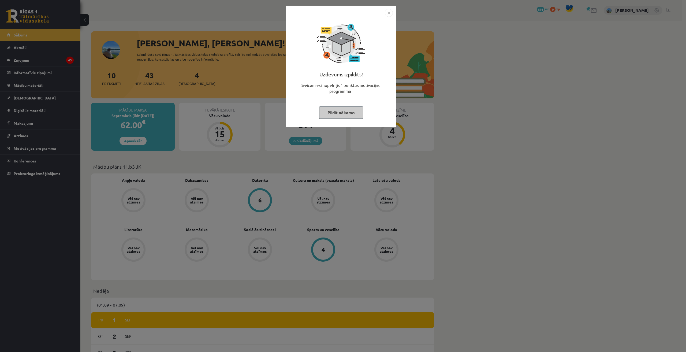
click at [328, 153] on div "Uzdevums izpildīts! Sveicam esi nopelnījis 1 punktus motivācijas programmā Pild…" at bounding box center [343, 176] width 686 height 352
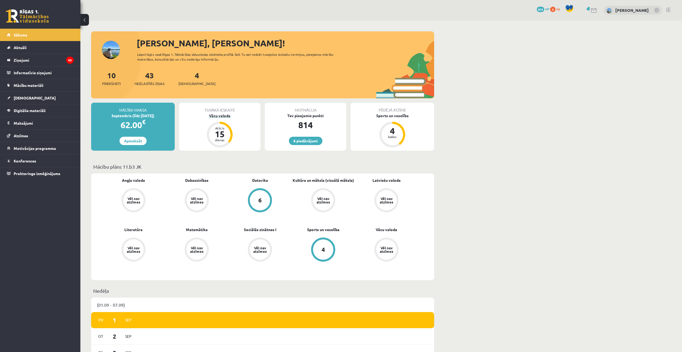
click at [218, 127] on div "Atlicis" at bounding box center [220, 128] width 16 height 3
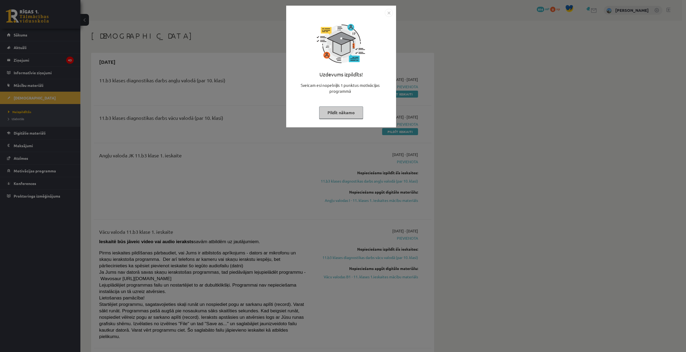
click at [244, 205] on div "Uzdevums izpildīts! Sveicam esi nopelnījis 1 punktus motivācijas programmā Pild…" at bounding box center [343, 176] width 686 height 352
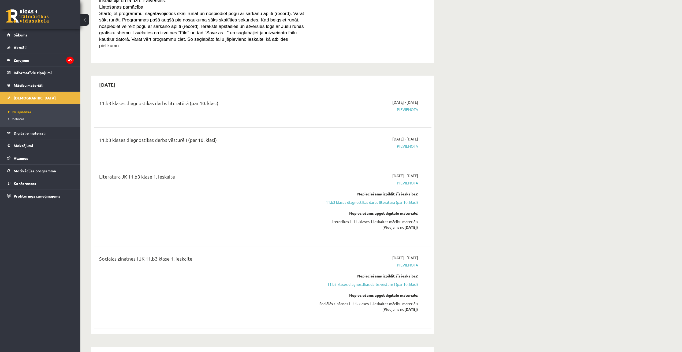
scroll to position [76, 0]
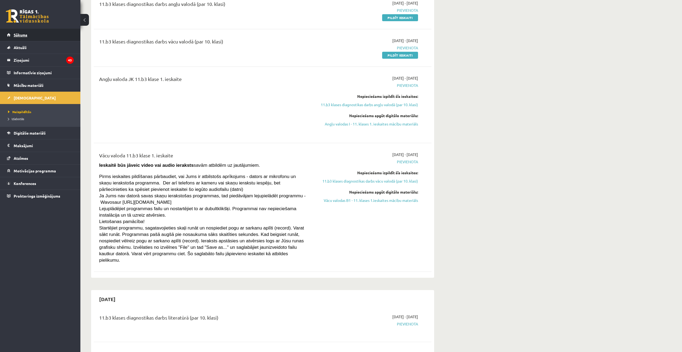
click at [45, 37] on link "Sākums" at bounding box center [40, 35] width 67 height 12
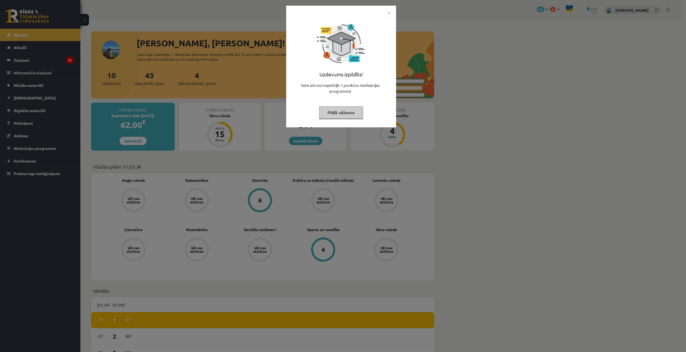
click at [331, 137] on div "Uzdevums izpildīts! Sveicam esi nopelnījis 1 punktus motivācijas programmā Pild…" at bounding box center [343, 176] width 686 height 352
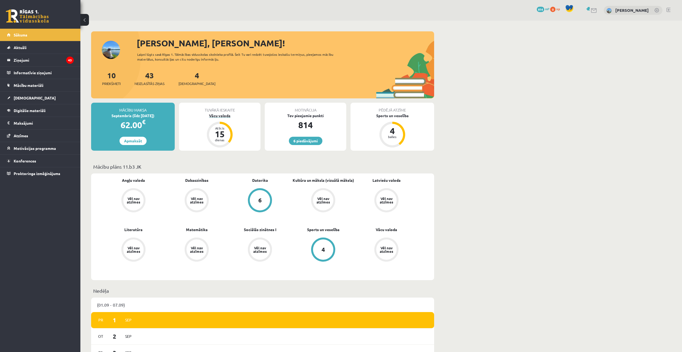
click at [219, 130] on div "15" at bounding box center [220, 134] width 16 height 9
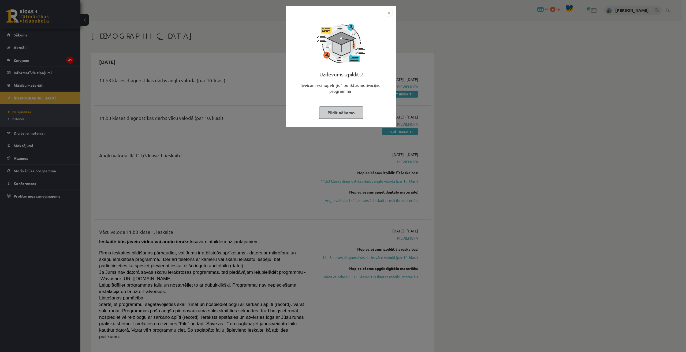
click at [219, 130] on div "Uzdevums izpildīts! Sveicam esi nopelnījis 1 punktus motivācijas programmā Pild…" at bounding box center [343, 176] width 686 height 352
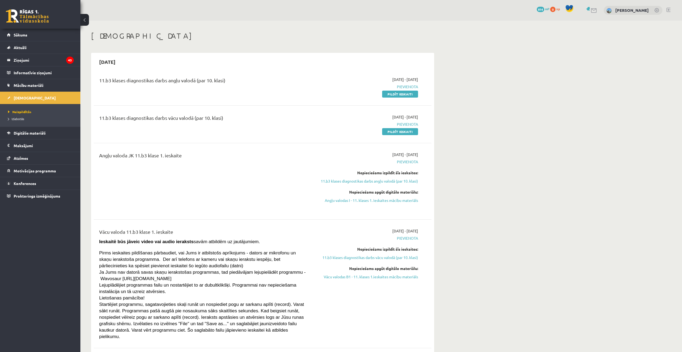
drag, startPoint x: 390, startPoint y: 96, endPoint x: 368, endPoint y: 32, distance: 67.7
click at [390, 96] on link "Pildīt ieskaiti" at bounding box center [400, 94] width 36 height 7
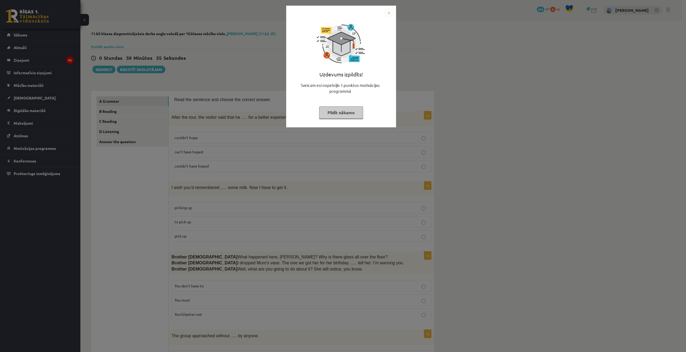
click at [389, 17] on img "Close" at bounding box center [389, 13] width 8 height 8
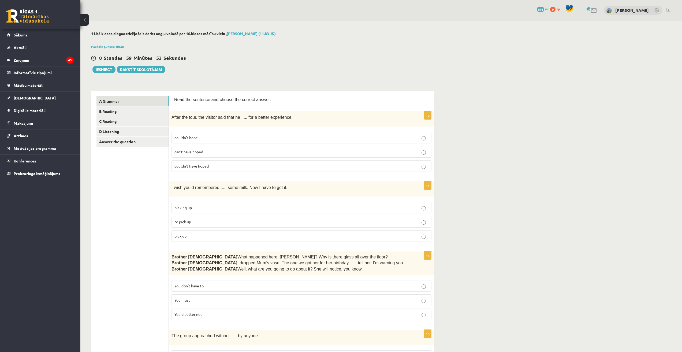
drag, startPoint x: 180, startPoint y: 100, endPoint x: 175, endPoint y: 99, distance: 5.6
click at [176, 99] on span "Read the sentence and choose the correct answer." at bounding box center [222, 99] width 97 height 5
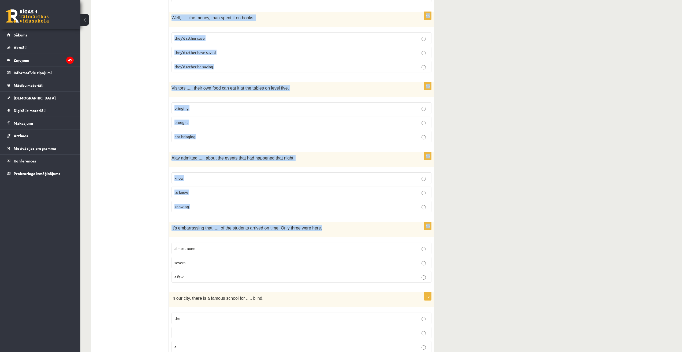
scroll to position [1186, 0]
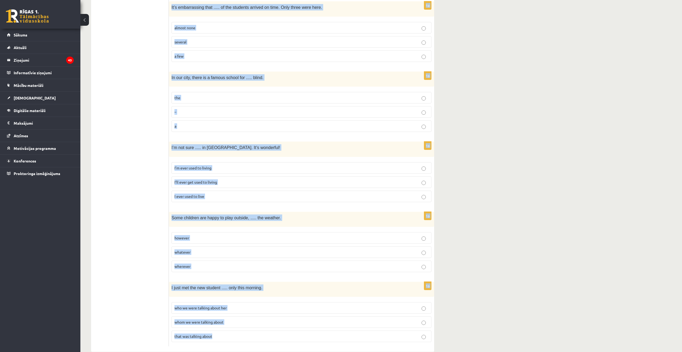
drag, startPoint x: 173, startPoint y: 98, endPoint x: 327, endPoint y: 329, distance: 277.8
copy form "Read the sentence and choose the correct answer. 1p After the tour, the visitor…"
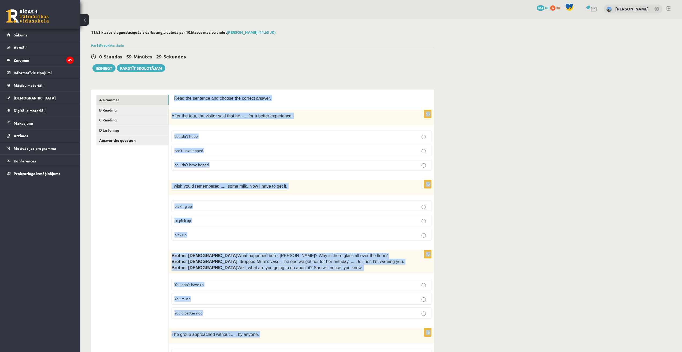
scroll to position [0, 0]
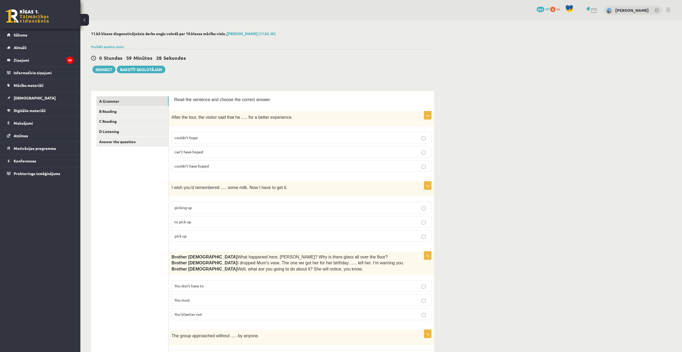
click at [219, 152] on p "can’t have hoped" at bounding box center [302, 152] width 254 height 6
click at [229, 221] on p "to pick up" at bounding box center [302, 222] width 254 height 6
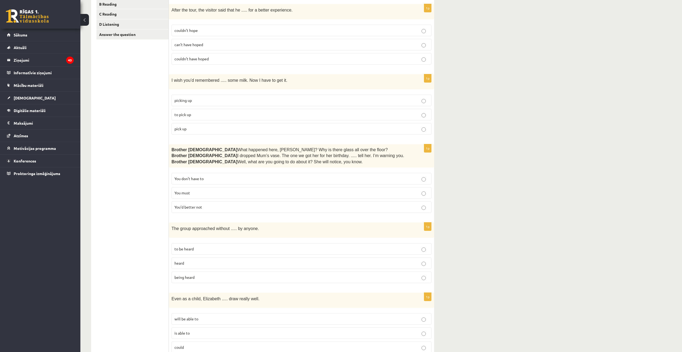
click at [227, 205] on p "You’d better not" at bounding box center [302, 207] width 254 height 6
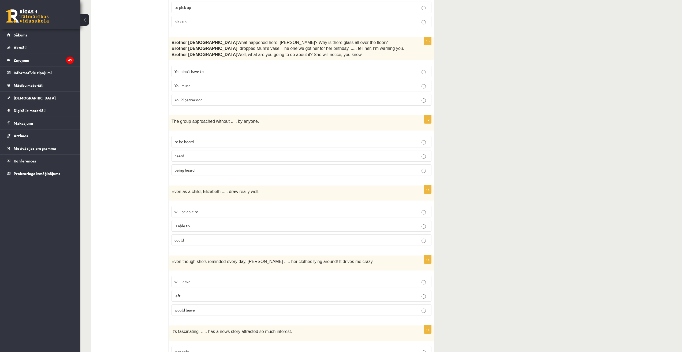
scroll to position [322, 0]
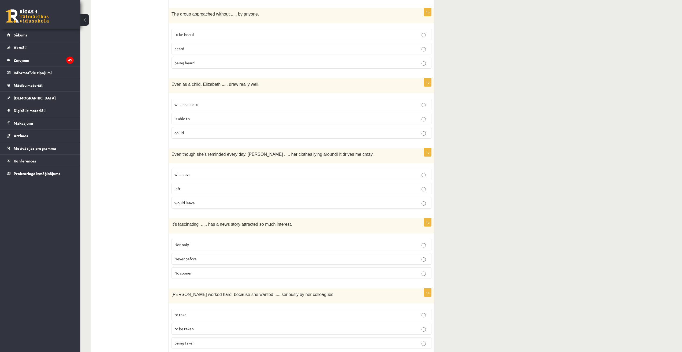
click at [229, 65] on label "being heard" at bounding box center [302, 63] width 260 height 12
click at [249, 134] on p "could" at bounding box center [302, 133] width 254 height 6
click at [214, 172] on p "will leave" at bounding box center [302, 175] width 254 height 6
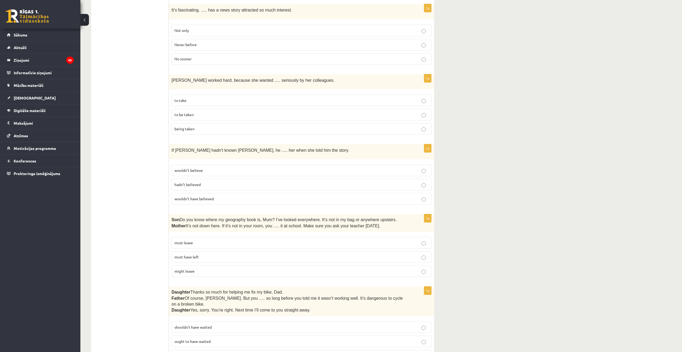
scroll to position [536, 0]
click at [515, 101] on div "11.b3 klases diagnosticējošais darbs angļu valodā par 10.klases mācību vielu , …" at bounding box center [381, 248] width 602 height 1528
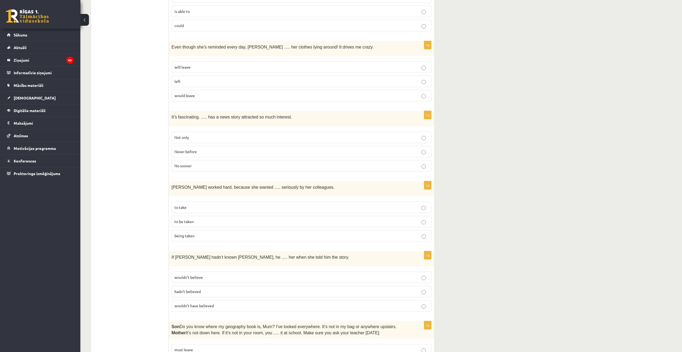
click at [221, 152] on p "Never before" at bounding box center [302, 152] width 254 height 6
click at [225, 230] on label "being taken" at bounding box center [302, 236] width 260 height 12
click at [225, 224] on label "to be taken" at bounding box center [302, 222] width 260 height 12
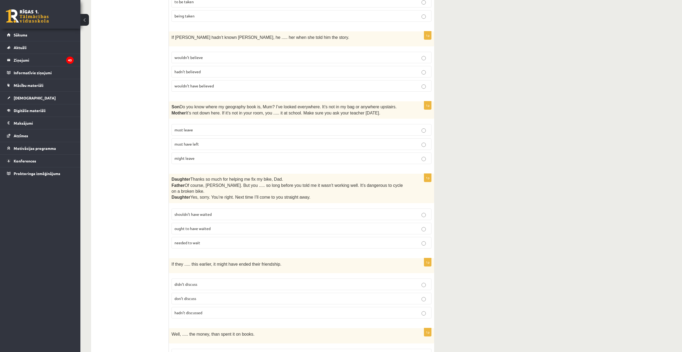
scroll to position [643, 0]
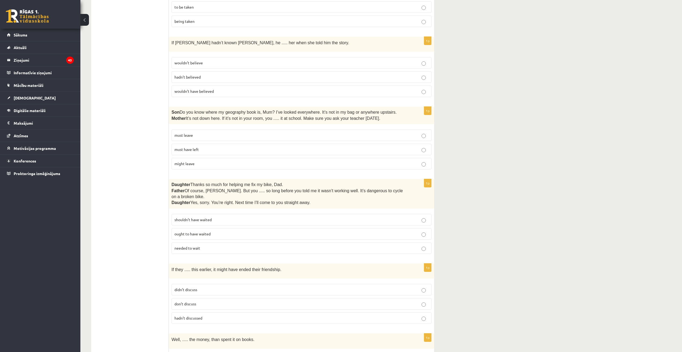
click at [252, 60] on p "wouldn’t believe" at bounding box center [302, 63] width 254 height 6
click at [220, 147] on p "must have left" at bounding box center [302, 150] width 254 height 6
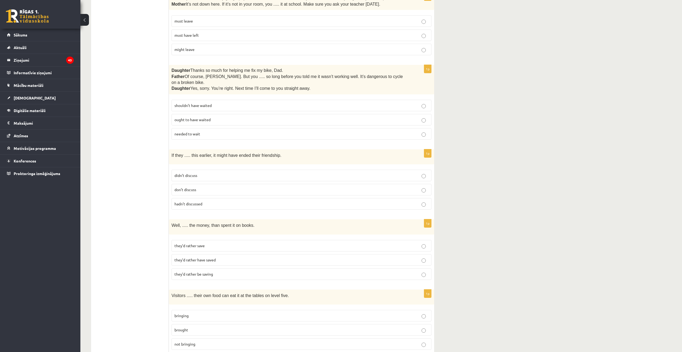
scroll to position [751, 0]
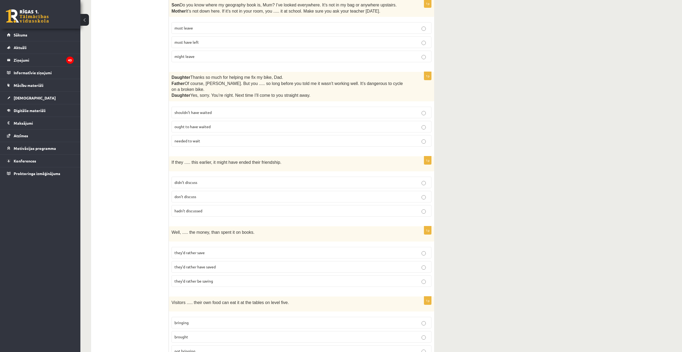
click at [241, 107] on label "shouldn’t have waited" at bounding box center [302, 113] width 260 height 12
click at [227, 205] on label "hadn’t discussed" at bounding box center [302, 211] width 260 height 12
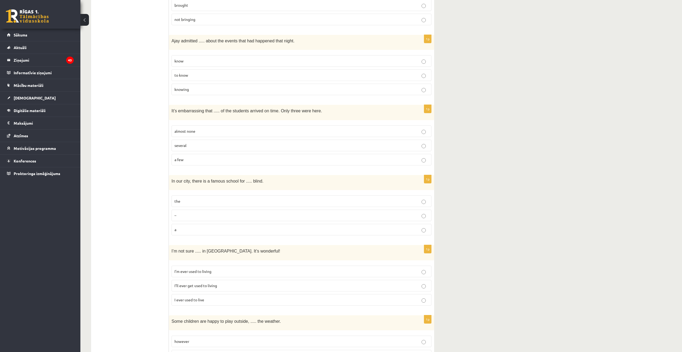
scroll to position [1186, 0]
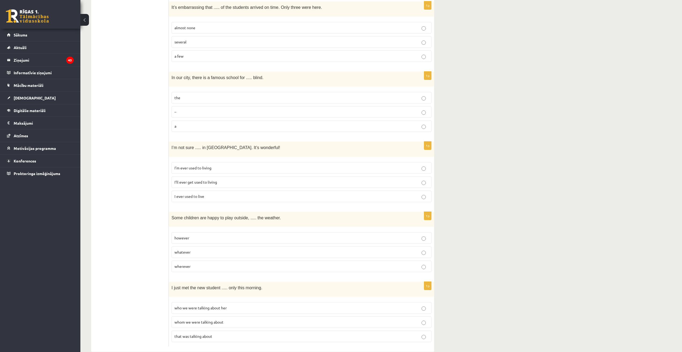
click at [227, 319] on p "whom we were talking about" at bounding box center [302, 322] width 254 height 6
click at [220, 246] on label "whatever" at bounding box center [302, 252] width 260 height 12
click at [367, 95] on p "the" at bounding box center [302, 98] width 254 height 6
click at [240, 191] on label "I ever used to live" at bounding box center [302, 197] width 260 height 12
click at [243, 176] on label "I’ll ever get used to living" at bounding box center [302, 182] width 260 height 12
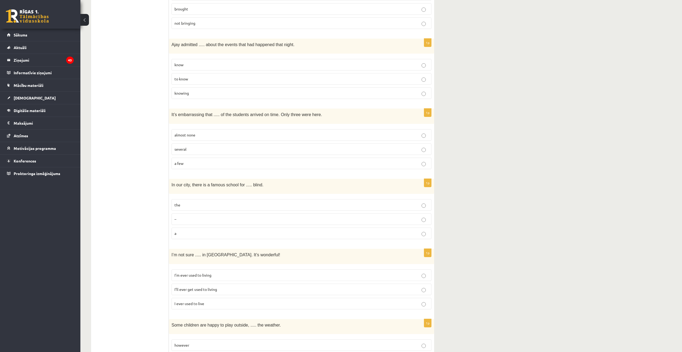
scroll to position [971, 0]
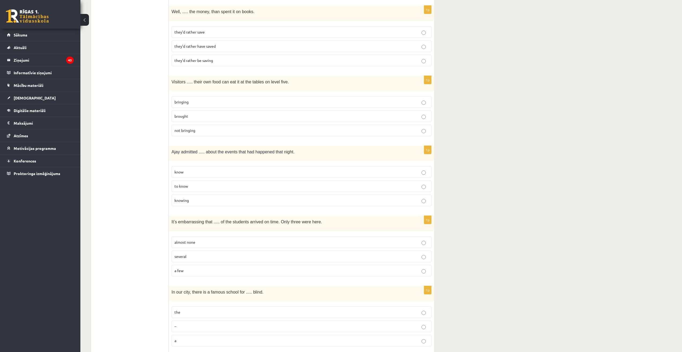
click at [371, 198] on p "knowing" at bounding box center [302, 201] width 254 height 6
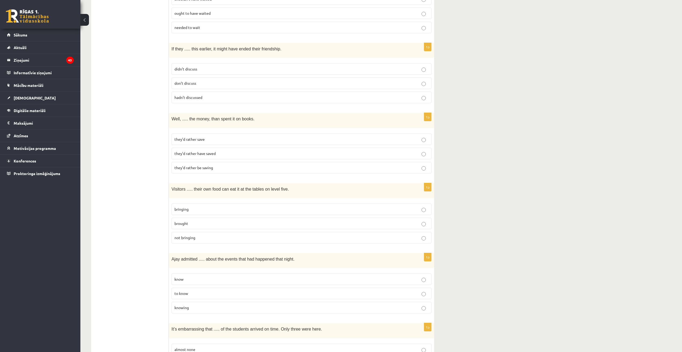
click at [238, 203] on label "bringing" at bounding box center [302, 209] width 260 height 12
click at [244, 151] on p "they’d rather have saved" at bounding box center [302, 154] width 254 height 6
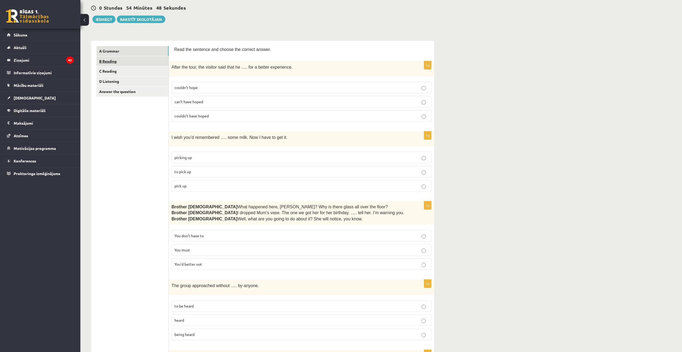
scroll to position [0, 0]
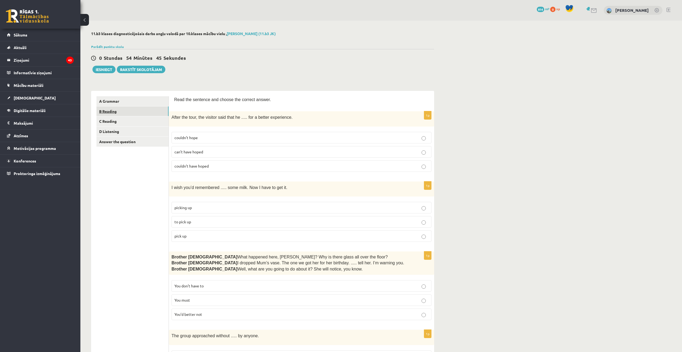
click at [139, 113] on link "B Reading" at bounding box center [133, 111] width 72 height 10
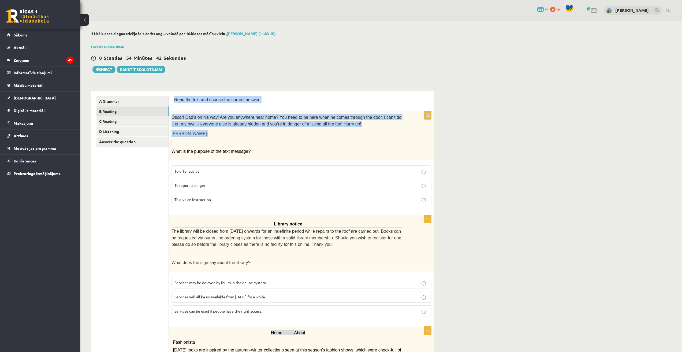
scroll to position [468, 0]
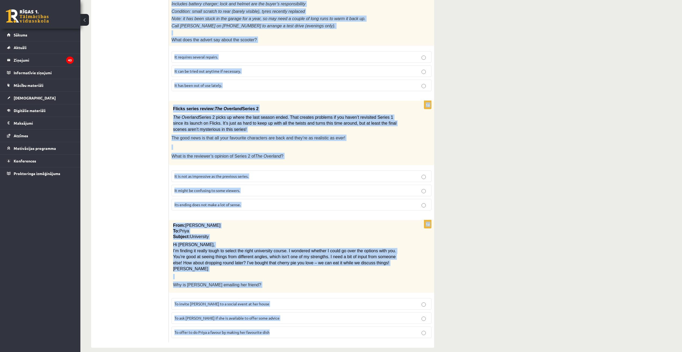
drag, startPoint x: 174, startPoint y: 99, endPoint x: 369, endPoint y: 323, distance: 296.6
copy form "Read the text and choose the correct answer. 1p Oscar! Dad’s on his way! Are yo…"
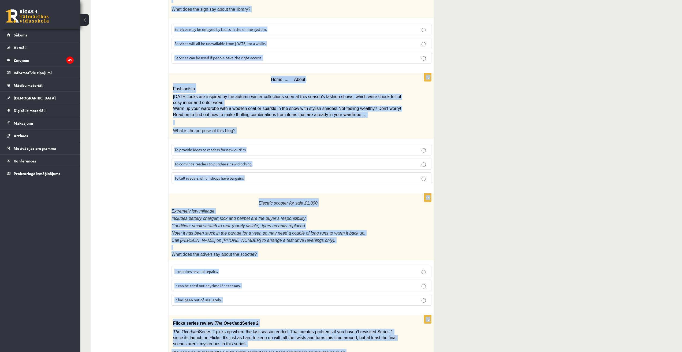
scroll to position [0, 0]
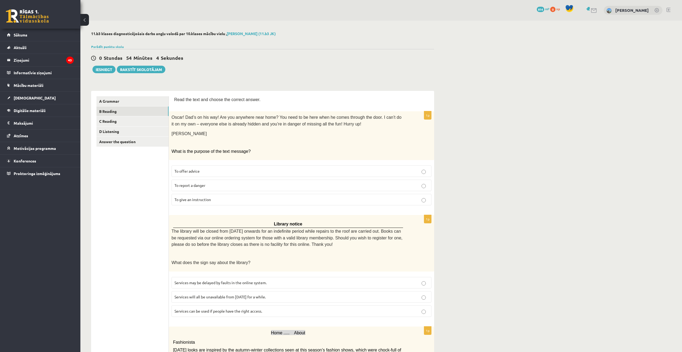
click at [246, 198] on p "To give an instruction" at bounding box center [302, 200] width 254 height 6
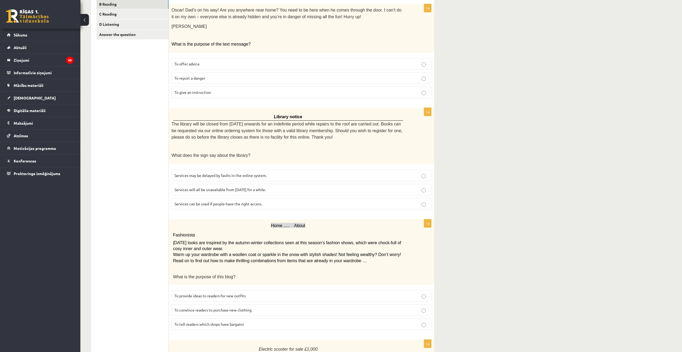
click at [268, 201] on p "Services can be used if people have the right access." at bounding box center [302, 204] width 254 height 6
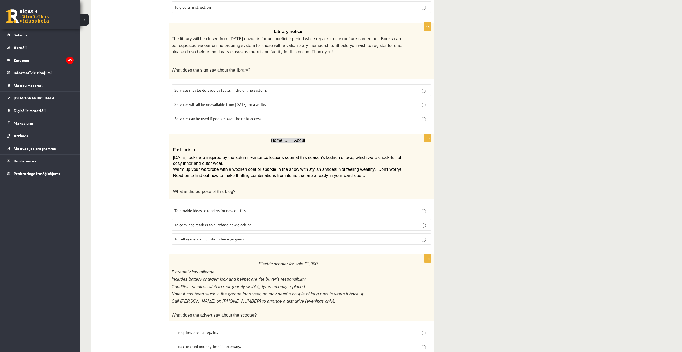
scroll to position [214, 0]
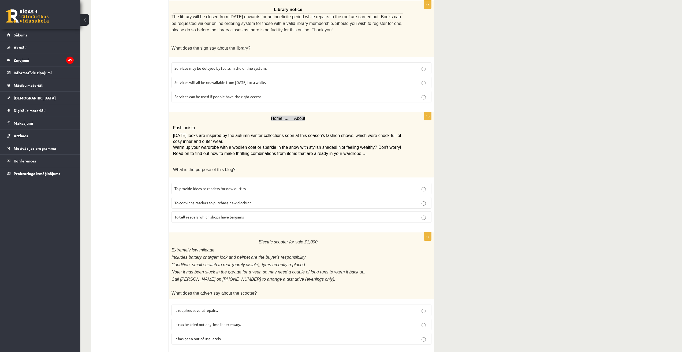
click at [272, 186] on p "To provide ideas to readers for new outfits" at bounding box center [302, 189] width 254 height 6
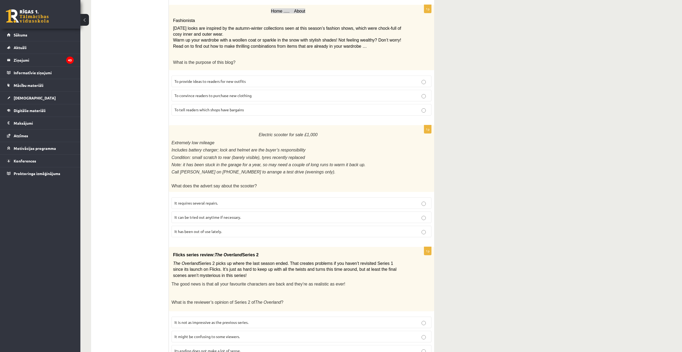
click at [246, 229] on p "It has been out of use lately." at bounding box center [302, 232] width 254 height 6
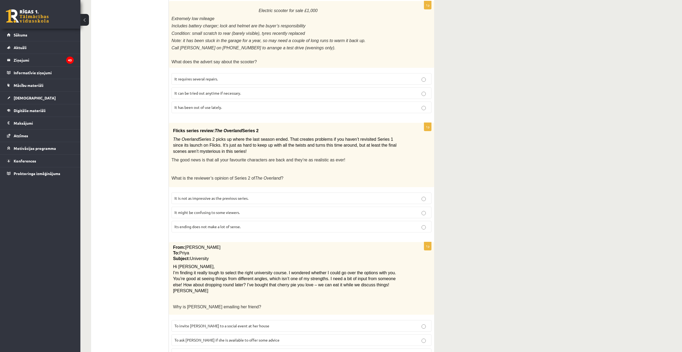
scroll to position [468, 0]
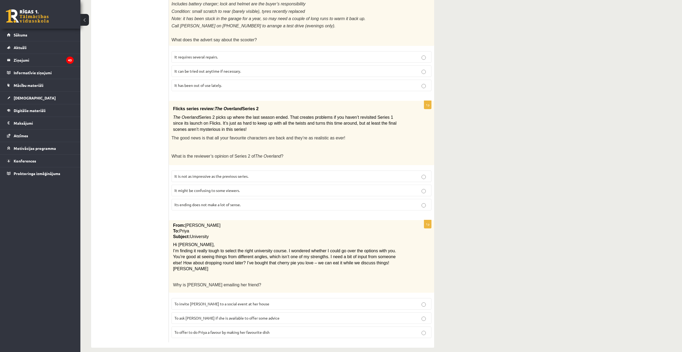
click at [393, 156] on div "Flicks series review: The Overland Series 2 The Overland Series 2 picks up wher…" at bounding box center [301, 133] width 265 height 65
click at [243, 185] on label "It might be confusing to some viewers." at bounding box center [302, 191] width 260 height 12
click at [287, 315] on p "To ask Priya if she is available to offer some advice" at bounding box center [302, 318] width 254 height 6
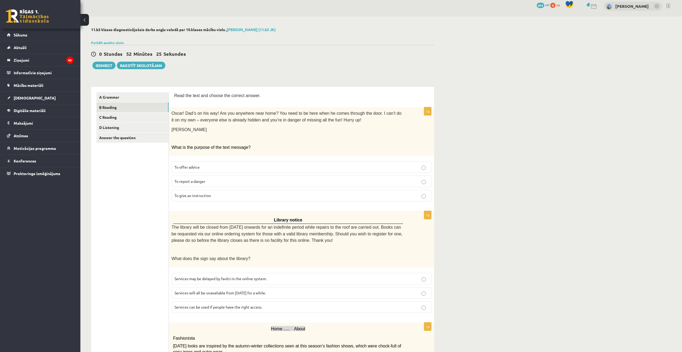
scroll to position [0, 0]
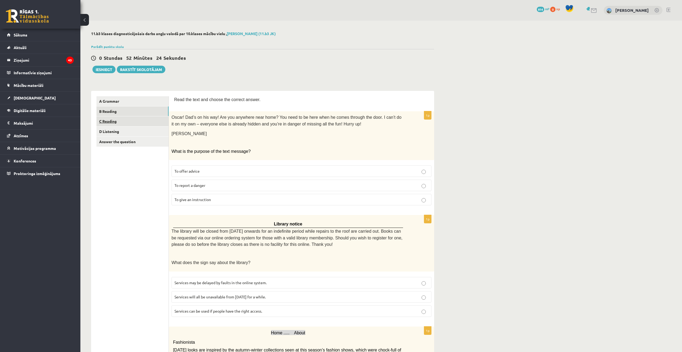
click at [126, 124] on link "C Reading" at bounding box center [133, 121] width 72 height 10
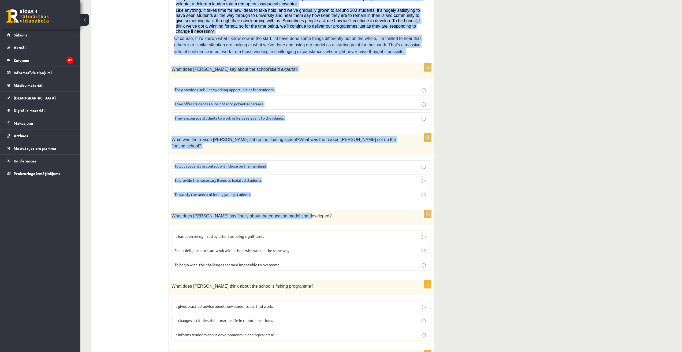
scroll to position [350, 0]
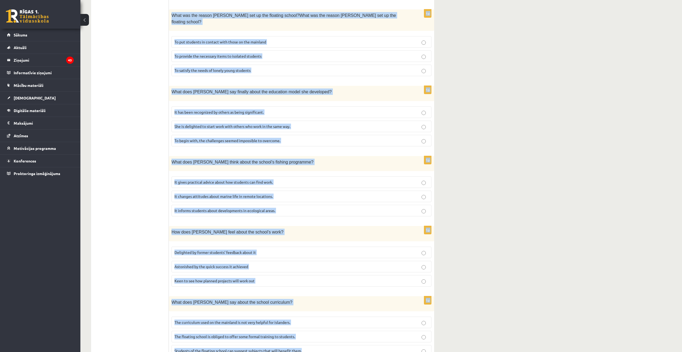
drag, startPoint x: 175, startPoint y: 100, endPoint x: 350, endPoint y: 321, distance: 282.1
click at [350, 321] on form "Read the article about an unusual school and choose the correct answer for each…" at bounding box center [301, 53] width 255 height 615
copy form "Read the article about an unusual school and choose the correct answer for each…"
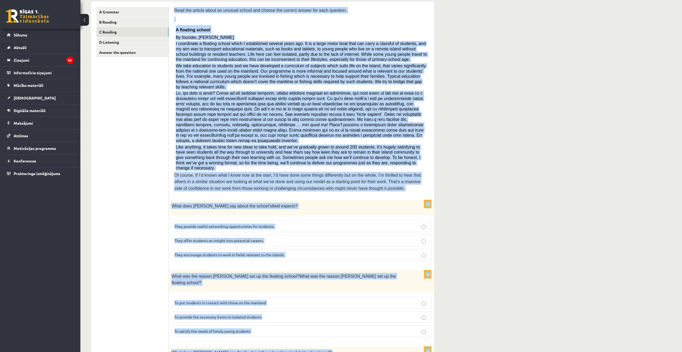
scroll to position [0, 0]
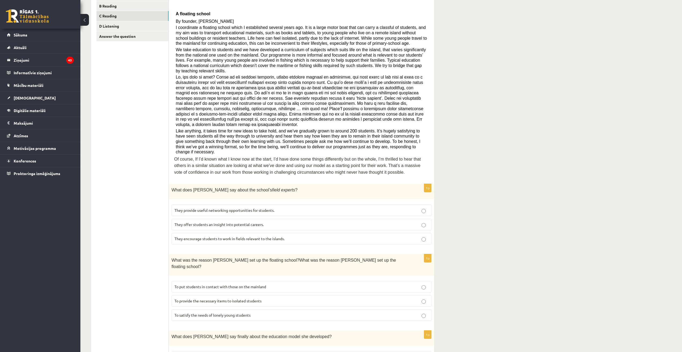
scroll to position [107, 0]
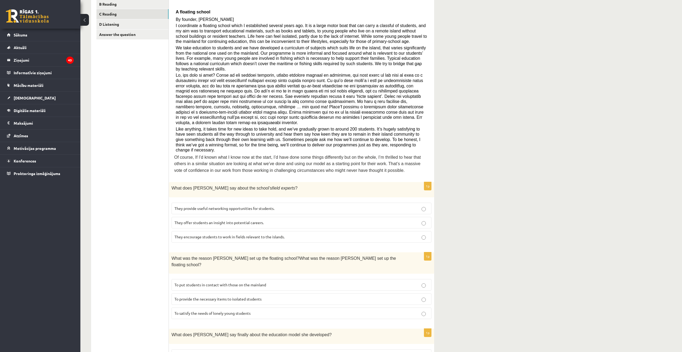
click at [273, 220] on p "They offer students an insight into potential careers." at bounding box center [302, 223] width 254 height 6
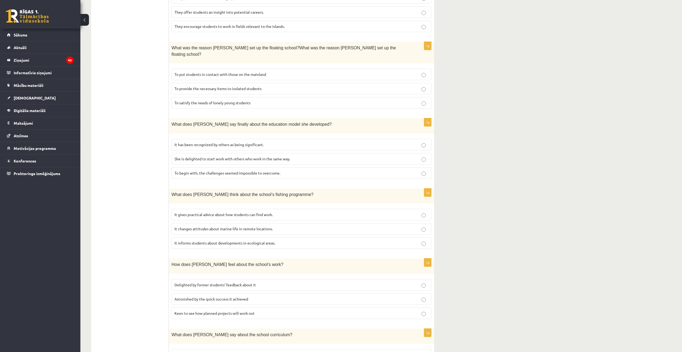
scroll to position [322, 0]
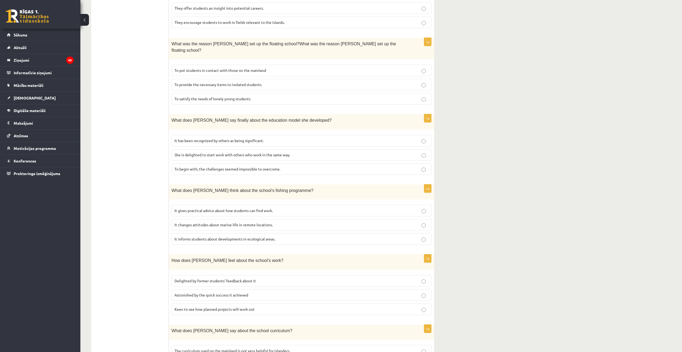
click at [261, 79] on label "To provide the necessary items to isolated students" at bounding box center [302, 85] width 260 height 12
click at [194, 138] on span "It has been recognized by others as being significant." at bounding box center [219, 140] width 89 height 5
click at [273, 236] on span "It informs students about developments in ecological areas." at bounding box center [225, 238] width 101 height 5
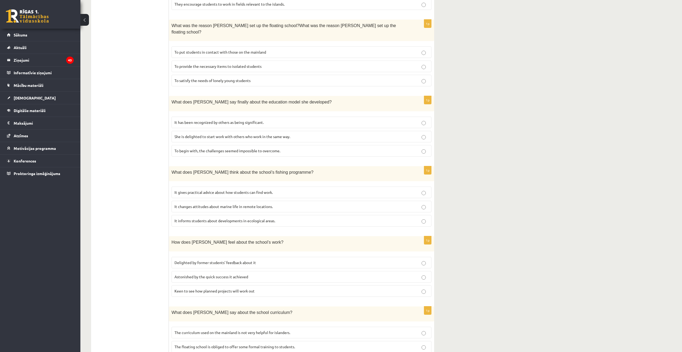
scroll to position [350, 0]
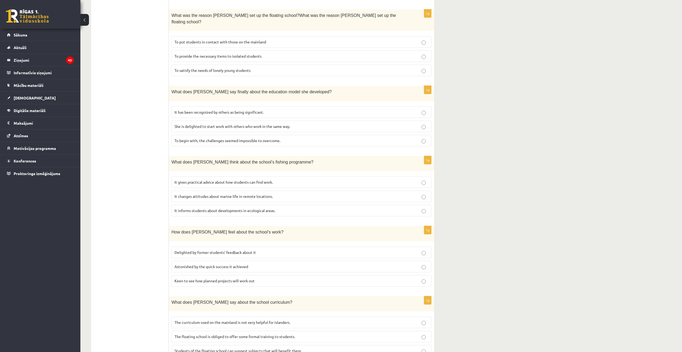
click at [257, 250] on p "Delighted by former students’ feedback about it" at bounding box center [302, 253] width 254 height 6
click at [303, 296] on div "1p What does Anna say about the school curriculum? The curriculum used on the m…" at bounding box center [301, 328] width 265 height 65
click at [318, 320] on p "The curriculum used on the mainland is not very helpful for islanders." at bounding box center [302, 323] width 254 height 6
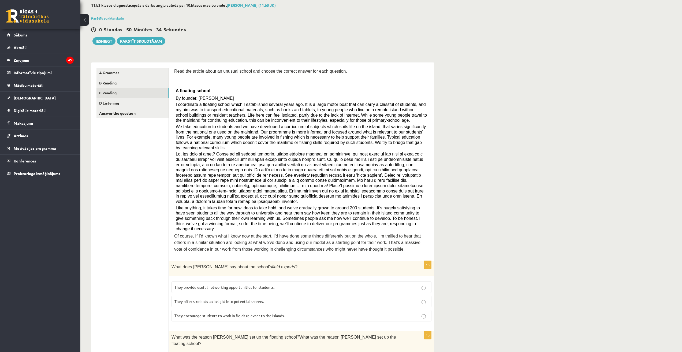
scroll to position [0, 0]
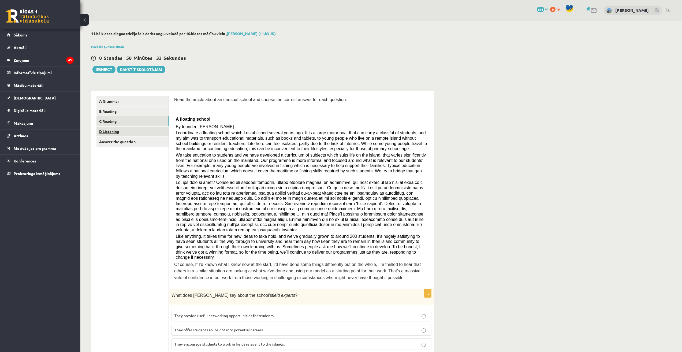
click at [120, 131] on link "D Listening" at bounding box center [133, 132] width 72 height 10
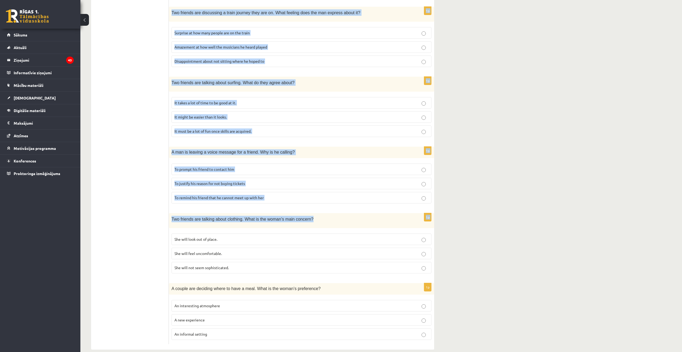
scroll to position [203, 0]
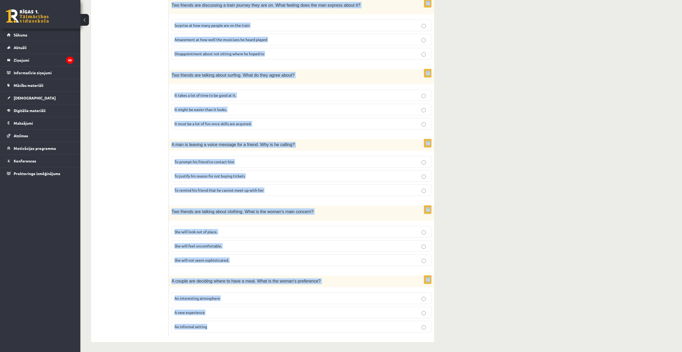
drag, startPoint x: 172, startPoint y: 136, endPoint x: 344, endPoint y: 329, distance: 259.2
click at [344, 329] on form "Listen to the conversation and answer the question. 1p Two friends are talking …" at bounding box center [301, 115] width 255 height 444
copy form "Two friends are talking about a book they have read. What did the woman like ab…"
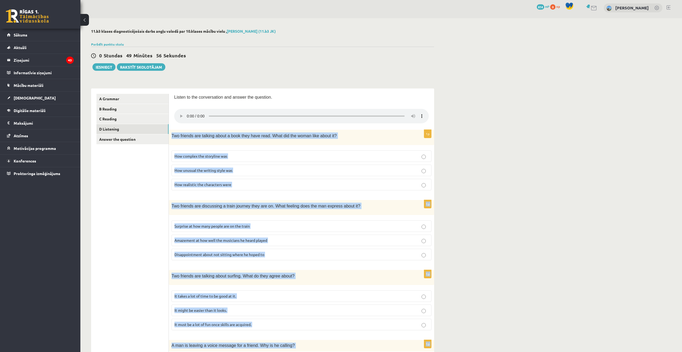
scroll to position [0, 0]
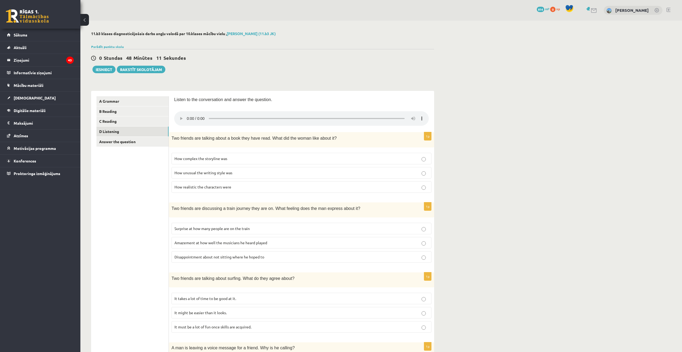
click at [305, 76] on div "11.b3 klases diagnosticējošais darbs angļu valodā par 10.klases mācību vielu , …" at bounding box center [262, 288] width 365 height 535
drag, startPoint x: 430, startPoint y: 97, endPoint x: 373, endPoint y: 105, distance: 57.5
click at [430, 97] on div "Listen to the conversation and answer the question. 1p Two friends are talking …" at bounding box center [301, 318] width 265 height 454
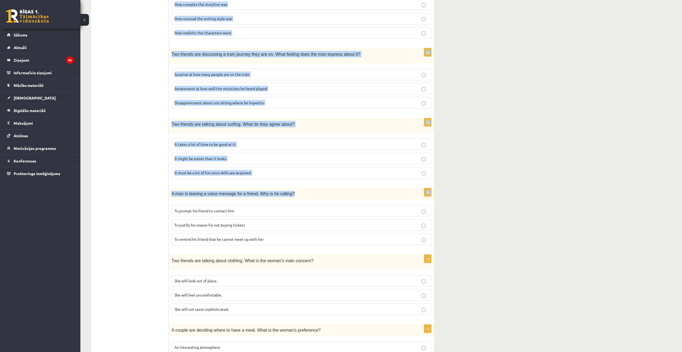
scroll to position [203, 0]
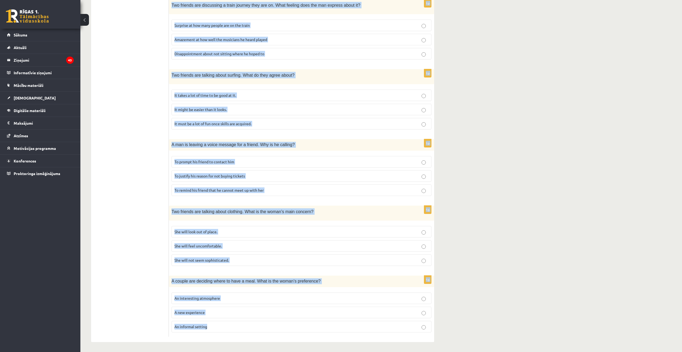
drag, startPoint x: 173, startPoint y: 98, endPoint x: 312, endPoint y: 327, distance: 267.5
click at [312, 327] on div "Listen to the conversation and answer the question. 1p Two friends are talking …" at bounding box center [301, 115] width 265 height 454
copy form "Listen to the conversation and answer the question. 1p Two friends are talking …"
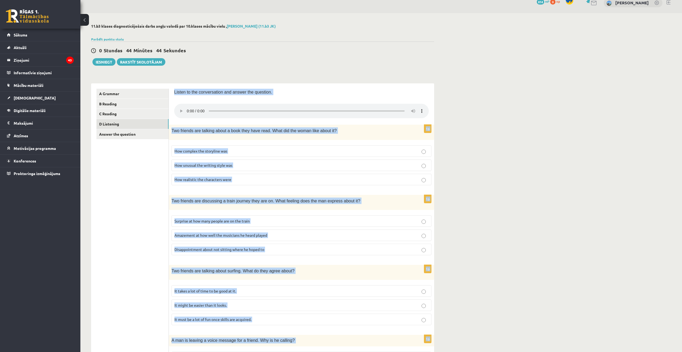
scroll to position [0, 0]
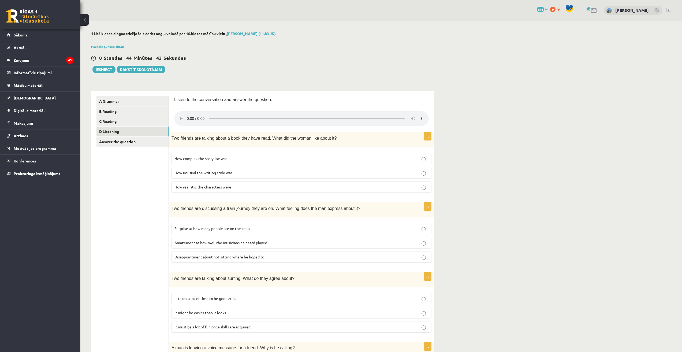
click at [129, 190] on ul "A Grammar B Reading C Reading D Listening Answer the question" at bounding box center [133, 318] width 72 height 444
click at [256, 188] on p "How realistic the characters were" at bounding box center [302, 187] width 254 height 6
click at [247, 262] on label "Disappointment about not sitting where he hoped to" at bounding box center [302, 257] width 260 height 12
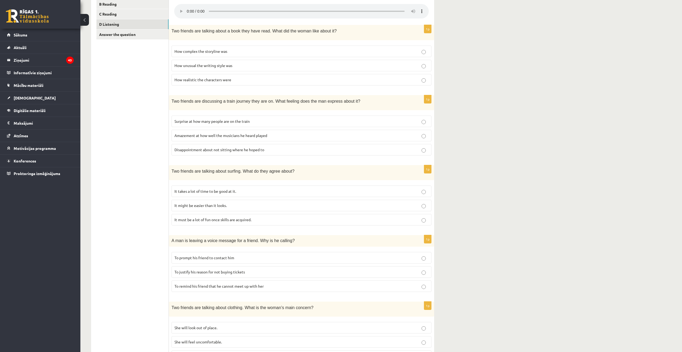
click at [245, 194] on label "It takes a lot of time to be good at it." at bounding box center [302, 192] width 260 height 12
click at [260, 258] on p "To prompt his friend to contact him" at bounding box center [302, 258] width 254 height 6
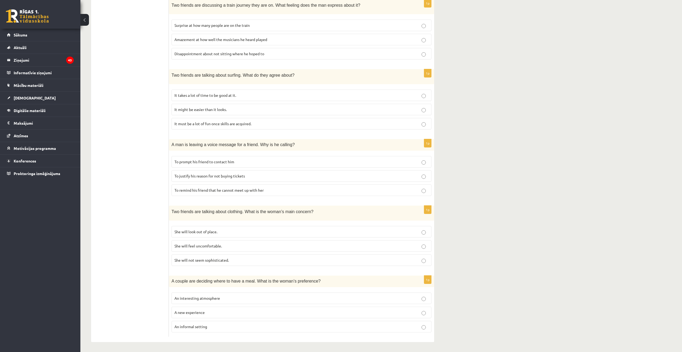
click at [235, 234] on label "She will look out of place." at bounding box center [302, 232] width 260 height 12
click at [246, 314] on p "A new experience" at bounding box center [302, 313] width 254 height 6
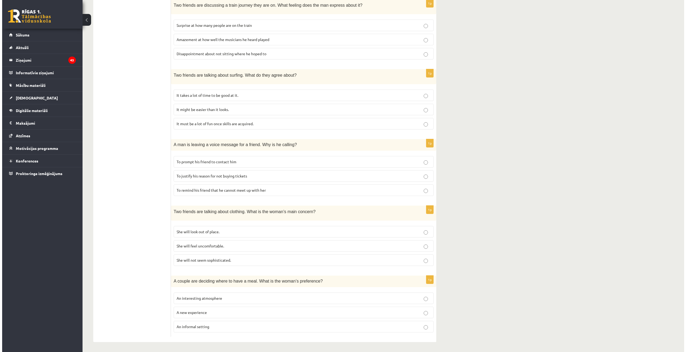
scroll to position [0, 0]
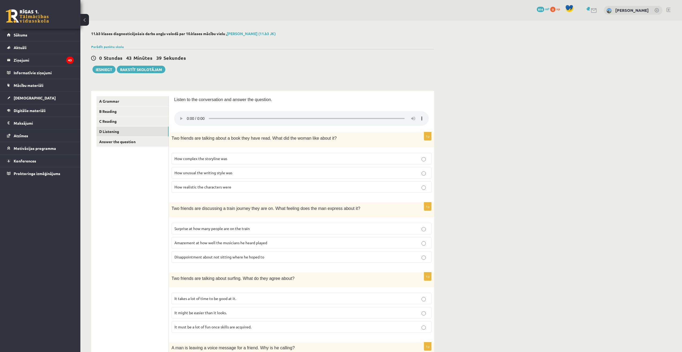
click at [127, 147] on ul "A Grammar B Reading C Reading D Listening Answer the question" at bounding box center [133, 318] width 72 height 444
click at [126, 143] on link "Answer the question" at bounding box center [133, 142] width 72 height 10
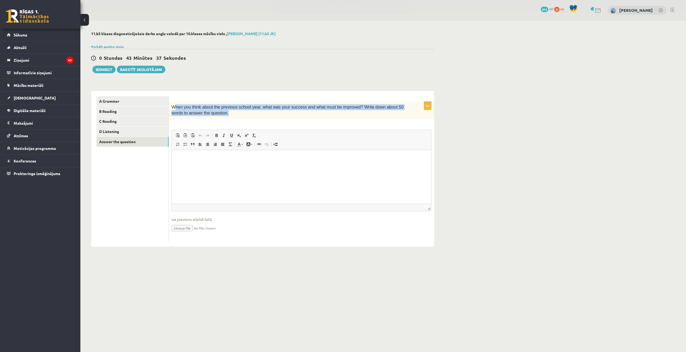
drag, startPoint x: 175, startPoint y: 109, endPoint x: 210, endPoint y: 114, distance: 35.3
click at [210, 114] on p "When you think about the previous school year, what was your success and what m…" at bounding box center [288, 110] width 233 height 12
click at [218, 114] on p "When you think about the previous school year, what was your success and what m…" at bounding box center [288, 110] width 233 height 12
drag, startPoint x: 172, startPoint y: 106, endPoint x: 215, endPoint y: 112, distance: 43.0
click at [215, 112] on p "When you think about the previous school year, what was your success and what m…" at bounding box center [288, 110] width 233 height 12
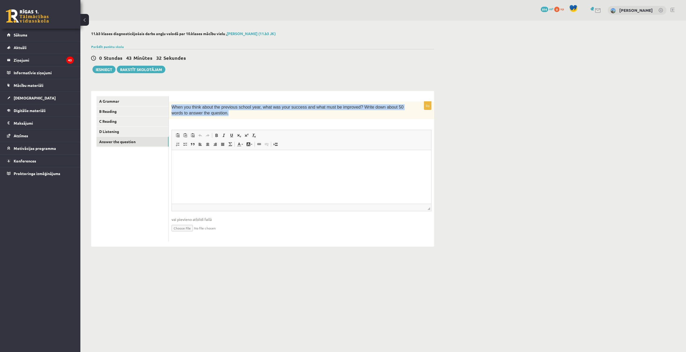
copy span "When you think about the previous school year, what was your success and what m…"
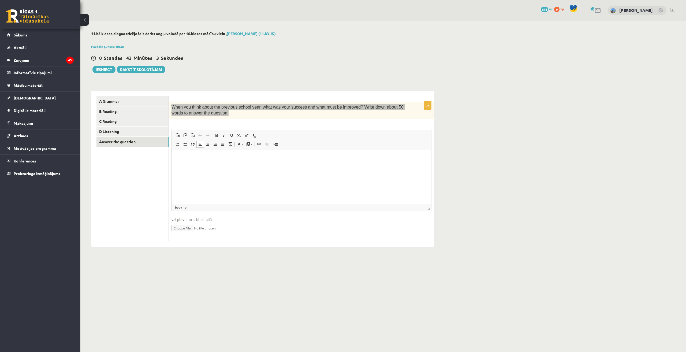
click at [219, 166] on html at bounding box center [302, 158] width 260 height 16
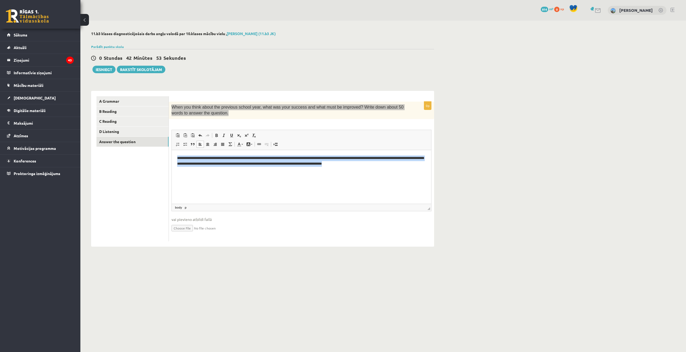
drag, startPoint x: 392, startPoint y: 164, endPoint x: 166, endPoint y: 159, distance: 225.8
click at [172, 159] on html "**********" at bounding box center [302, 161] width 260 height 22
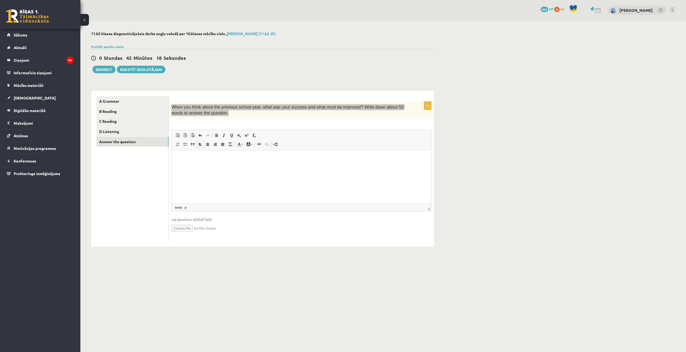
click at [257, 166] on html at bounding box center [302, 158] width 260 height 16
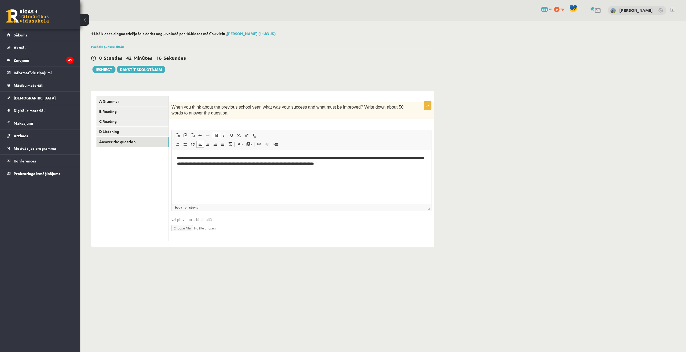
click at [225, 122] on div "0p When you think about the previous school year, what was your success and wha…" at bounding box center [301, 172] width 265 height 140
click at [106, 70] on button "Iesniegt" at bounding box center [103, 70] width 23 height 8
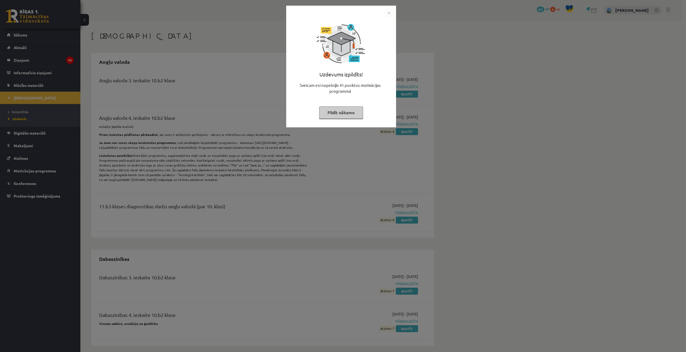
click at [390, 8] on div "Uzdevums izpildīts! Sveicam esi nopelnījis 41 punktus motivācijas programmā Pil…" at bounding box center [341, 67] width 110 height 122
click at [392, 6] on div "Uzdevums izpildīts! Sveicam esi nopelnījis 41 punktus motivācijas programmā Pil…" at bounding box center [341, 67] width 110 height 122
click at [388, 10] on img "Close" at bounding box center [389, 13] width 8 height 8
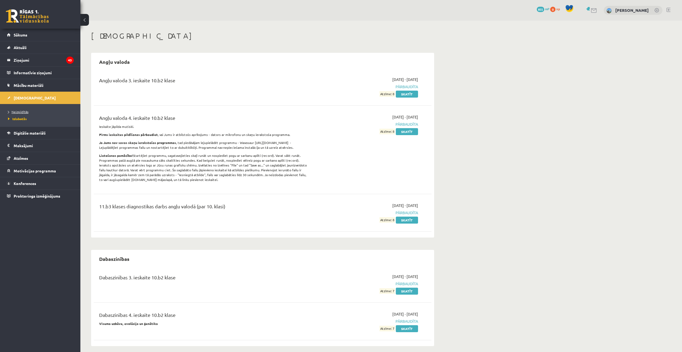
click at [23, 111] on span "Neizpildītās" at bounding box center [18, 112] width 20 height 4
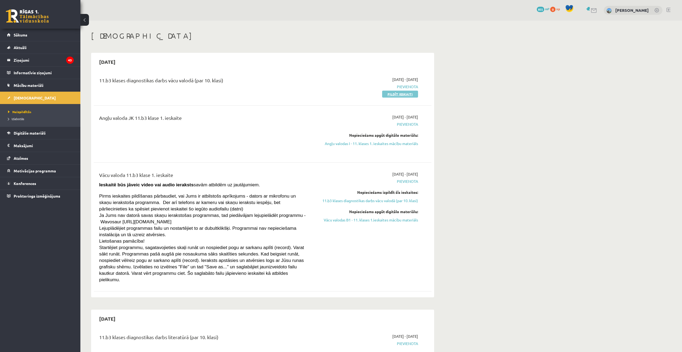
click at [403, 94] on link "Pildīt ieskaiti" at bounding box center [400, 94] width 36 height 7
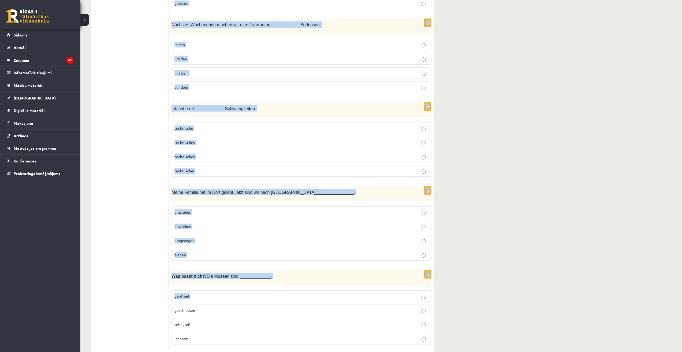
scroll to position [2190, 0]
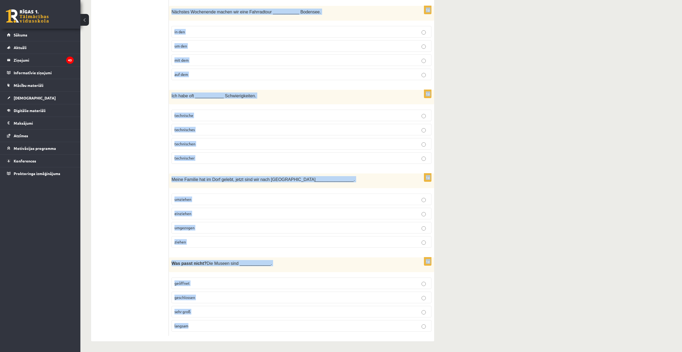
drag, startPoint x: 172, startPoint y: 107, endPoint x: 275, endPoint y: 327, distance: 243.2
copy form "Die Oma _______________ viele Aufgaben, damit ihre Tochter arbeiten gehen kann.…"
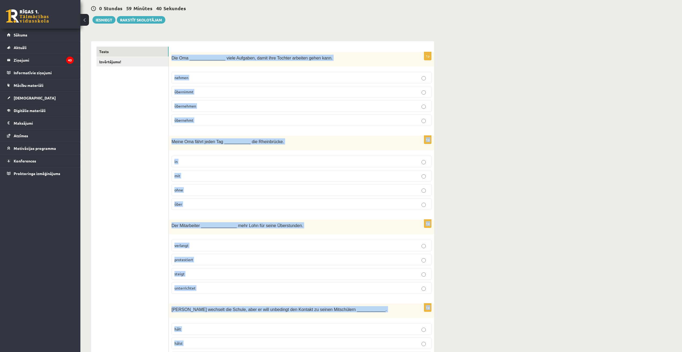
scroll to position [0, 0]
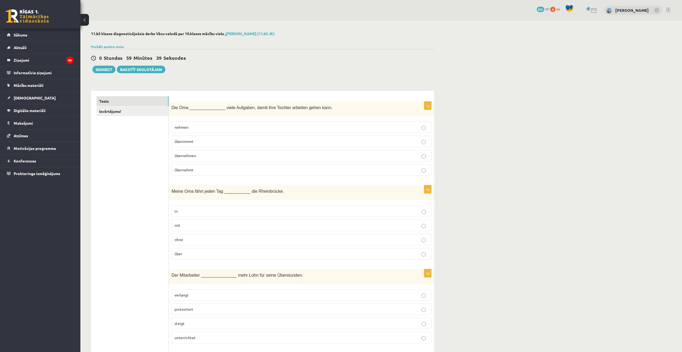
click at [224, 143] on p "übernimmt" at bounding box center [302, 142] width 254 height 6
click at [227, 253] on p "über" at bounding box center [302, 254] width 254 height 6
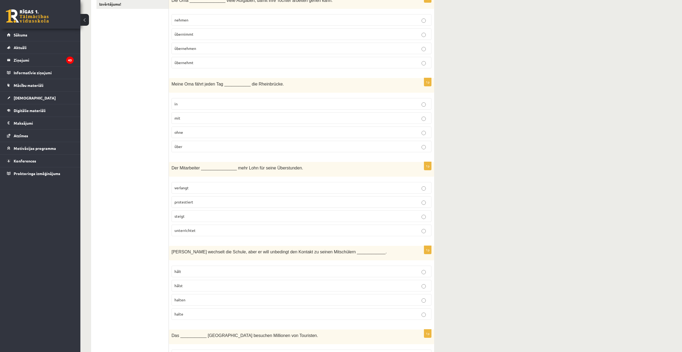
click at [287, 190] on p "verlangt" at bounding box center [302, 188] width 254 height 6
drag, startPoint x: 218, startPoint y: 302, endPoint x: 221, endPoint y: 275, distance: 27.2
click at [218, 302] on p "halten" at bounding box center [302, 300] width 254 height 6
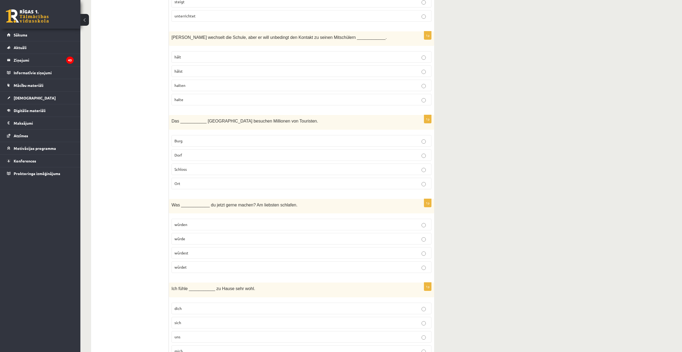
click at [201, 170] on p "Schloss" at bounding box center [302, 169] width 254 height 6
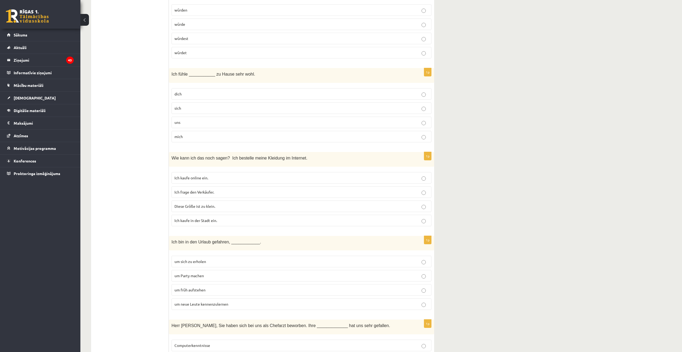
scroll to position [429, 0]
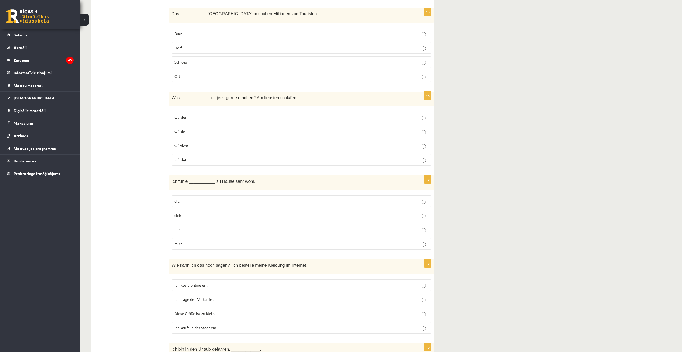
click at [217, 144] on p "würdest" at bounding box center [302, 146] width 254 height 6
click at [214, 246] on p "mich" at bounding box center [302, 244] width 254 height 6
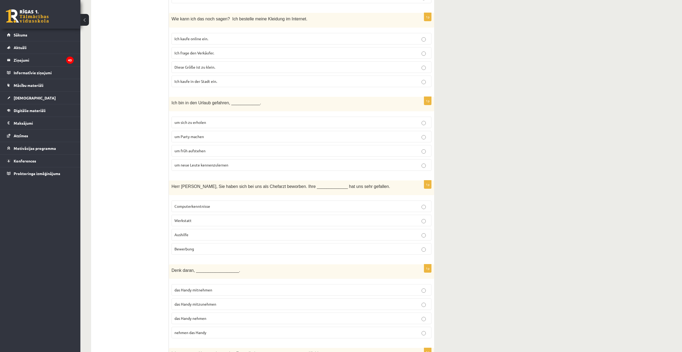
scroll to position [673, 0]
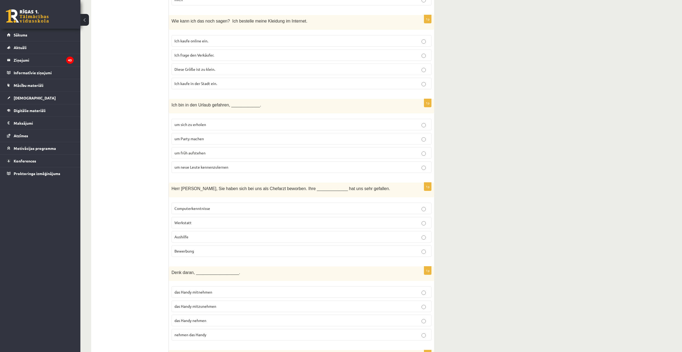
click at [232, 41] on p "Ich kaufe online ein." at bounding box center [302, 41] width 254 height 6
click at [233, 171] on label "um neue Leute kennenzulernen" at bounding box center [302, 167] width 260 height 12
click at [228, 252] on p "Bewerbung" at bounding box center [302, 251] width 254 height 6
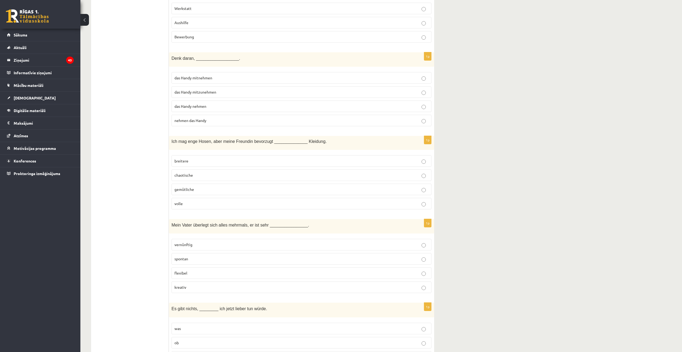
scroll to position [888, 0]
click at [299, 90] on p "das Handy mitzunehmen" at bounding box center [302, 92] width 254 height 6
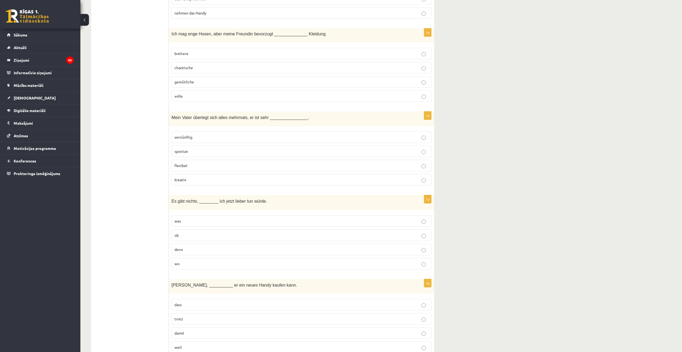
click at [222, 54] on p "breitere" at bounding box center [302, 54] width 254 height 6
click at [220, 130] on fieldset "vernünftig spontan flexibel kreativ" at bounding box center [302, 158] width 260 height 58
click at [222, 139] on p "vernünftig" at bounding box center [302, 137] width 254 height 6
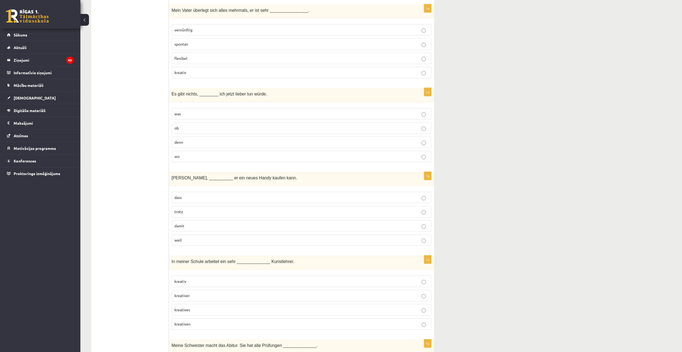
click at [247, 115] on p "was" at bounding box center [302, 114] width 254 height 6
click at [210, 230] on label "damit" at bounding box center [302, 226] width 260 height 12
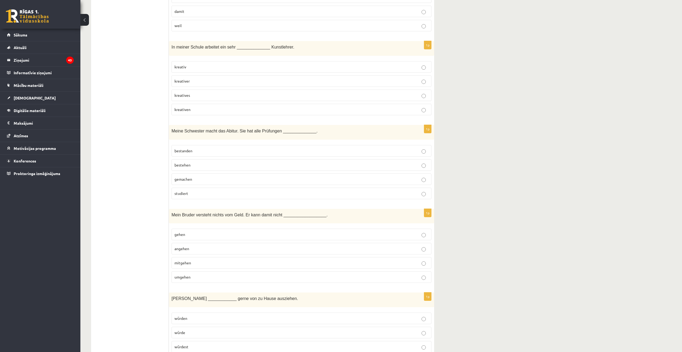
click at [234, 106] on label "kreativen" at bounding box center [302, 110] width 260 height 12
drag, startPoint x: 234, startPoint y: 94, endPoint x: 238, endPoint y: 87, distance: 7.7
click at [234, 94] on p "kreatives" at bounding box center [302, 95] width 254 height 6
click at [240, 79] on p "kreativer" at bounding box center [302, 81] width 254 height 6
click at [212, 151] on p "bestanden" at bounding box center [302, 151] width 254 height 6
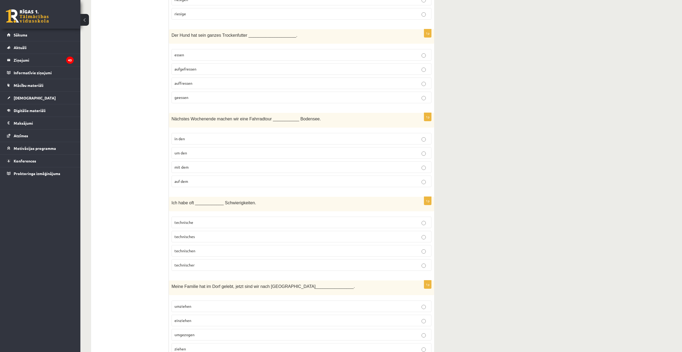
scroll to position [2190, 0]
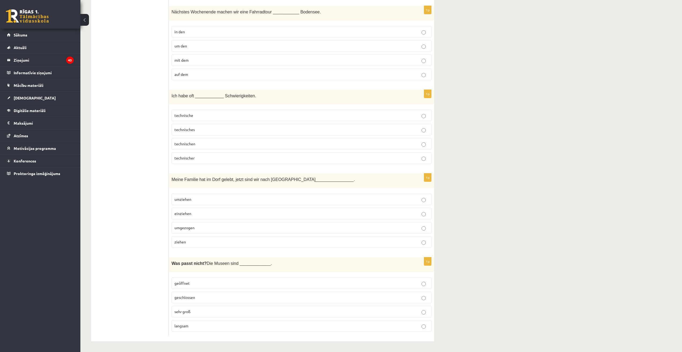
click at [219, 325] on p "langsam" at bounding box center [302, 326] width 254 height 6
click at [230, 233] on label "umgezogen" at bounding box center [302, 228] width 260 height 12
click at [203, 115] on p "technische" at bounding box center [302, 116] width 254 height 6
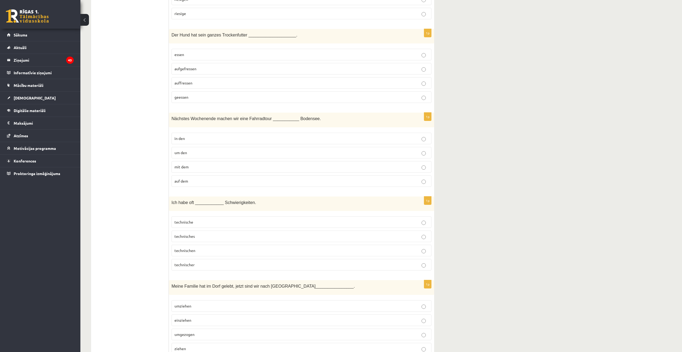
scroll to position [2083, 0]
click at [223, 152] on p "um den" at bounding box center [302, 153] width 254 height 6
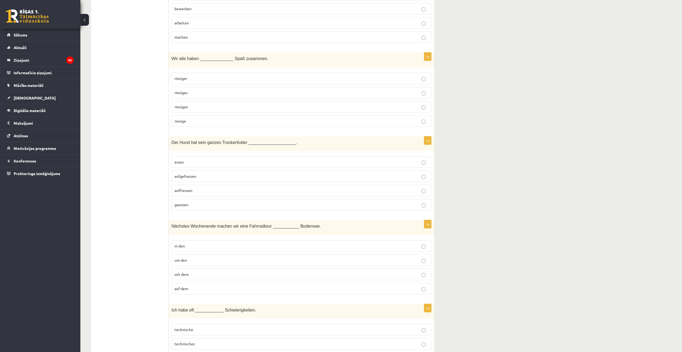
click at [211, 176] on p "aufgefressen" at bounding box center [302, 176] width 254 height 6
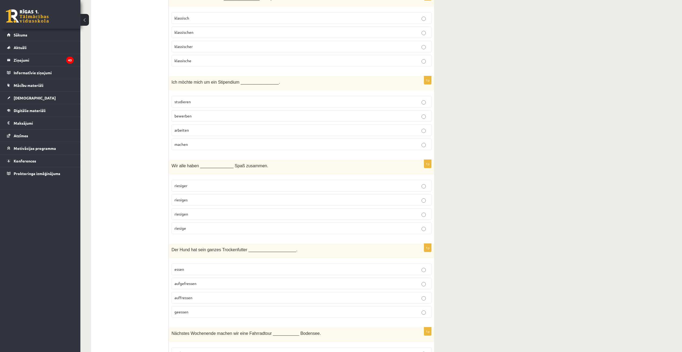
click at [216, 213] on p "riesigen" at bounding box center [302, 214] width 254 height 6
click at [214, 112] on label "bewerben" at bounding box center [302, 116] width 260 height 12
click at [200, 60] on p "klassische" at bounding box center [302, 61] width 254 height 6
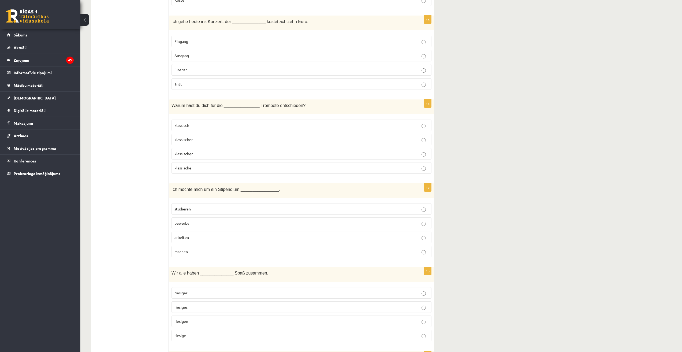
click at [199, 69] on p "Eintritt" at bounding box center [302, 70] width 254 height 6
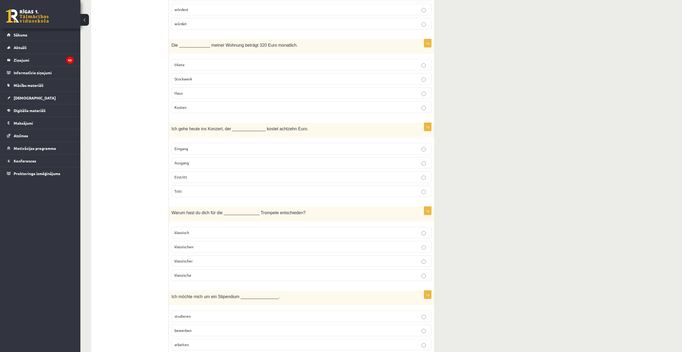
click at [218, 176] on p "Eintritt" at bounding box center [302, 177] width 254 height 6
click at [218, 60] on label "Miete" at bounding box center [302, 65] width 260 height 12
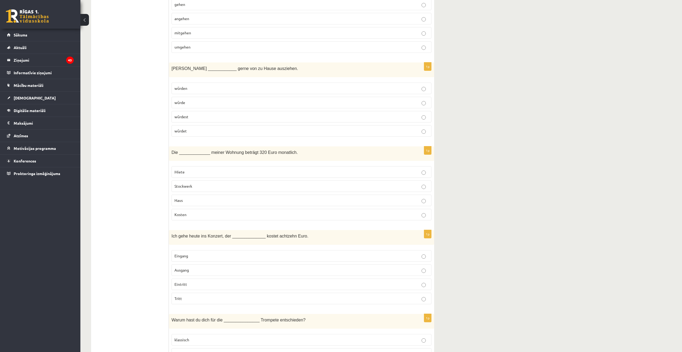
click at [213, 102] on p "würde" at bounding box center [302, 103] width 254 height 6
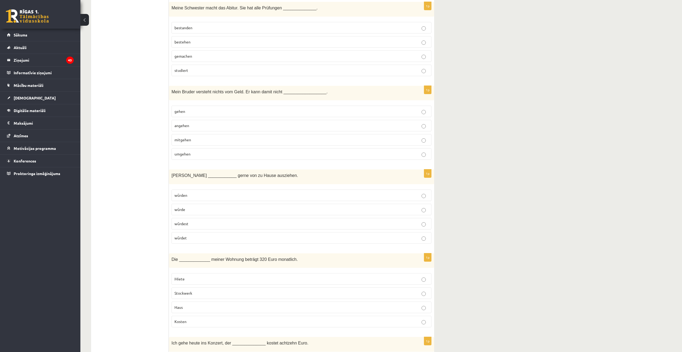
scroll to position [1439, 0]
click at [209, 154] on p "umgehen" at bounding box center [302, 154] width 254 height 6
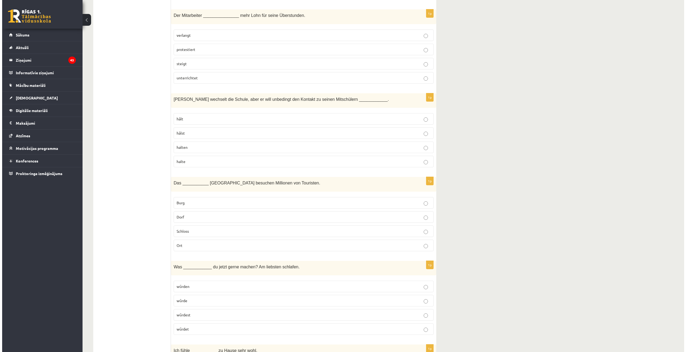
scroll to position [0, 0]
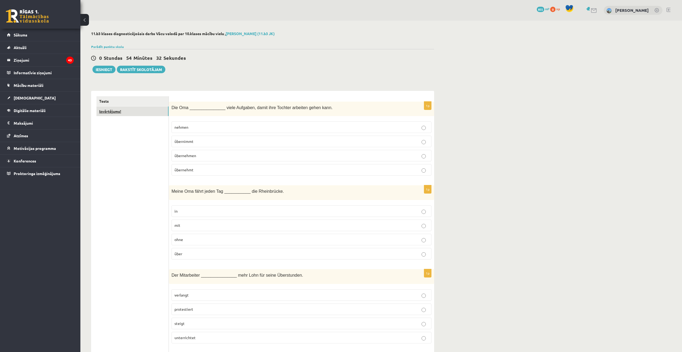
click at [131, 110] on link "Izvērtējums!" at bounding box center [133, 111] width 72 height 10
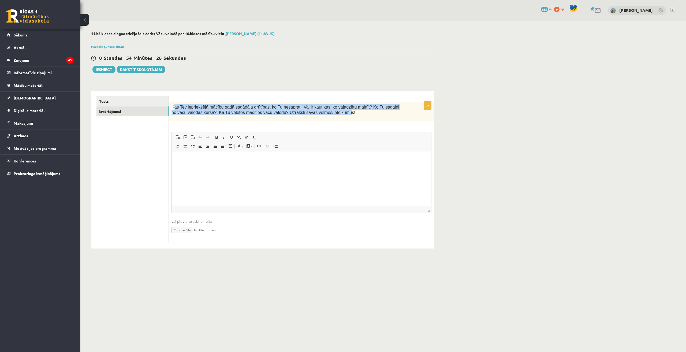
drag, startPoint x: 173, startPoint y: 106, endPoint x: 303, endPoint y: 113, distance: 130.3
click at [303, 113] on span "Kas Tev iepriekšējā mācību gadā sagādāja grūtības, ko Tu nesaprati. Vai ir kaut…" at bounding box center [286, 110] width 228 height 10
click at [221, 112] on span "Kas Tev iepriekšējā mācību gadā sagādāja grūtības, ko Tu nesaprati. Vai ir kaut…" at bounding box center [286, 110] width 228 height 10
drag, startPoint x: 172, startPoint y: 105, endPoint x: 334, endPoint y: 111, distance: 161.8
click at [334, 111] on p "Kas Tev iepriekšējā mācību gadā sagādāja grūtības, ko Tu nesaprati. Vai ir kaut…" at bounding box center [288, 109] width 233 height 11
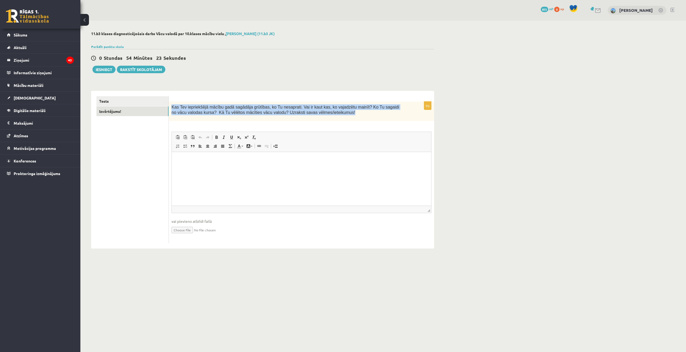
copy span "Kas Tev iepriekšējā mācību gadā sagādāja grūtības, ko Tu nesaprati. Vai ir kaut…"
click at [279, 162] on p "Editor, wiswyg-editor-user-answer-47363925880020" at bounding box center [301, 160] width 249 height 6
click at [268, 168] on html at bounding box center [302, 160] width 260 height 16
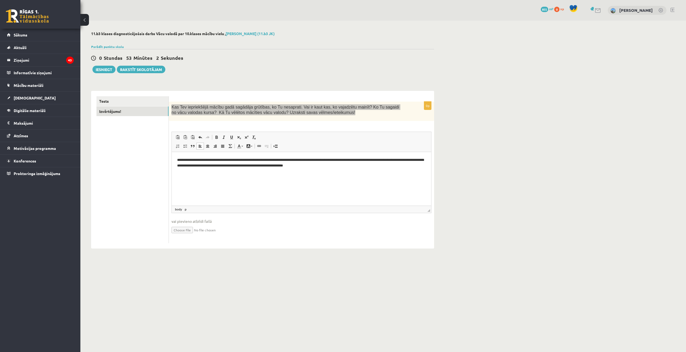
click at [365, 172] on html "**********" at bounding box center [302, 163] width 260 height 22
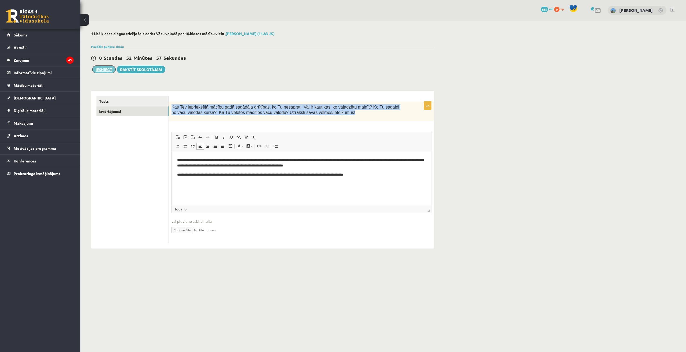
click at [98, 68] on button "Iesniegt" at bounding box center [103, 70] width 23 height 8
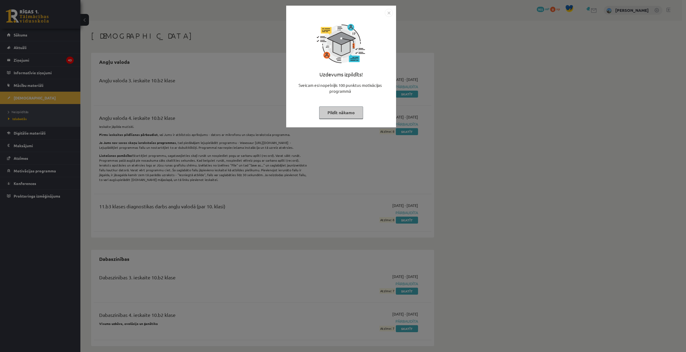
click at [200, 81] on div "Uzdevums izpildīts! Sveicam esi nopelnījis 100 punktus motivācijas programmā Pi…" at bounding box center [343, 176] width 686 height 352
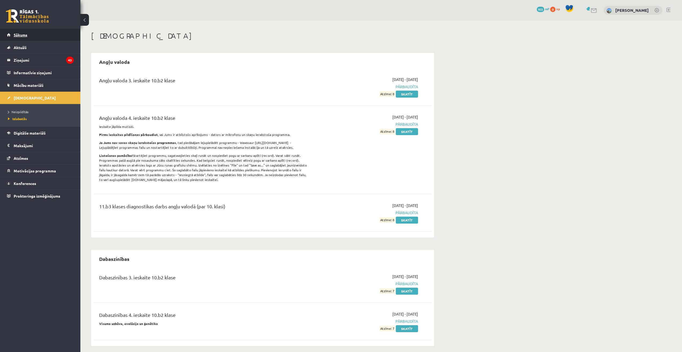
click at [54, 38] on link "Sākums" at bounding box center [40, 35] width 67 height 12
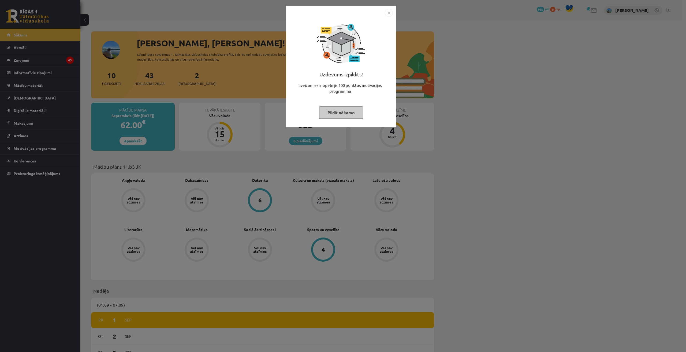
click at [386, 10] on img "Close" at bounding box center [389, 13] width 8 height 8
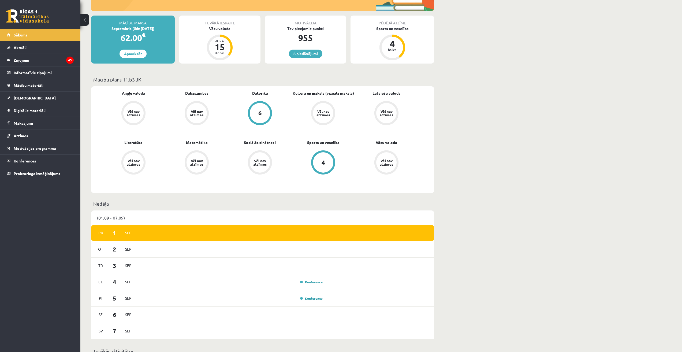
scroll to position [52, 0]
